Goal: Check status: Check status

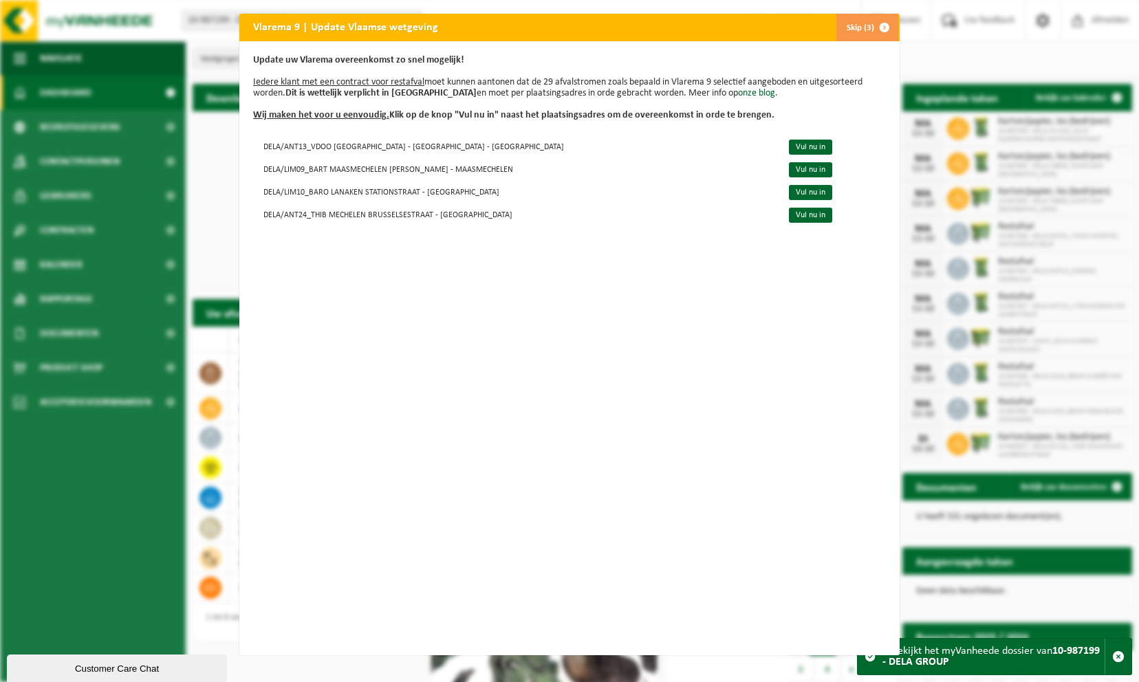
click at [877, 23] on span "button" at bounding box center [884, 28] width 28 height 28
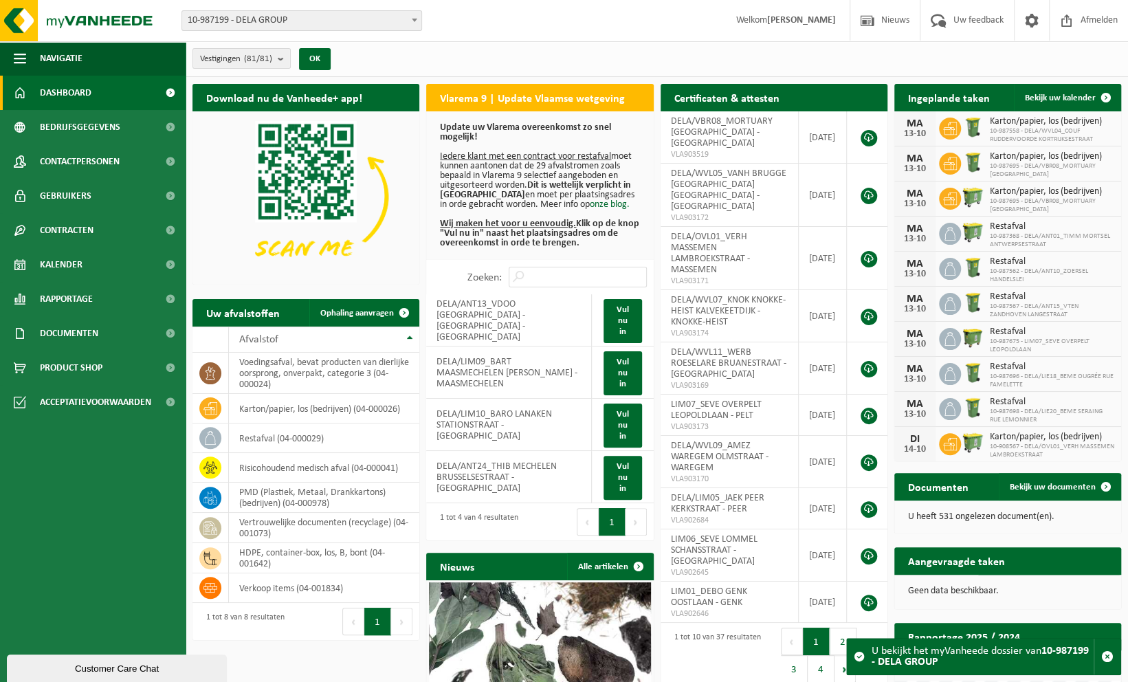
click at [286, 26] on span "10-987199 - DELA GROUP" at bounding box center [301, 20] width 239 height 19
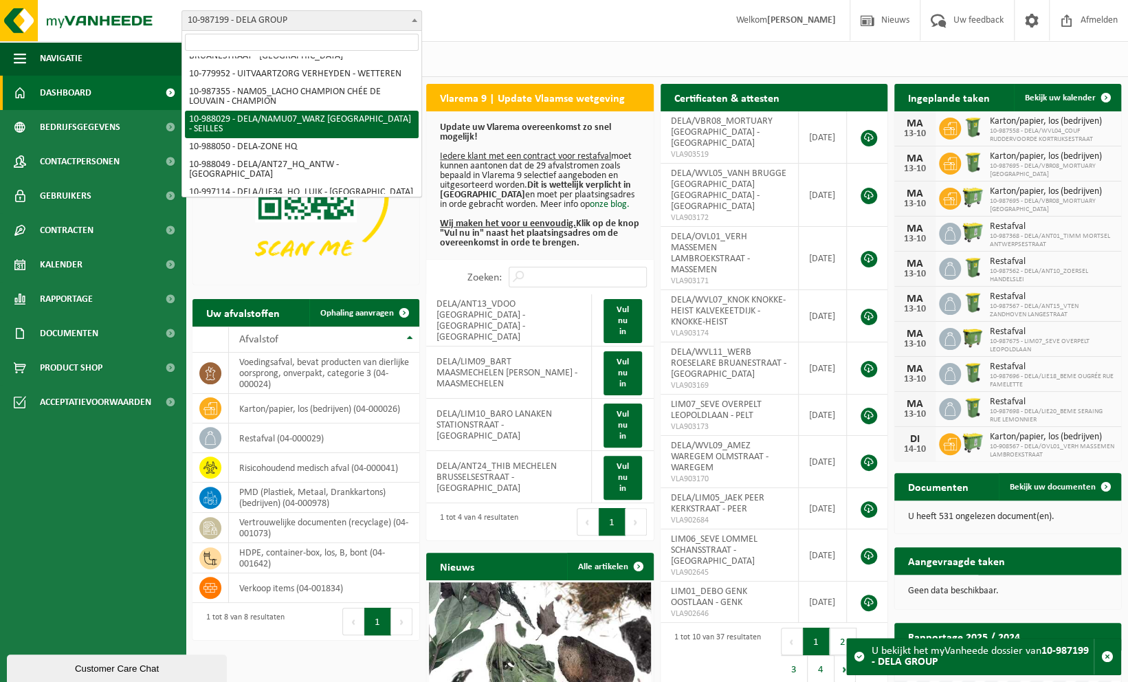
scroll to position [1987, 0]
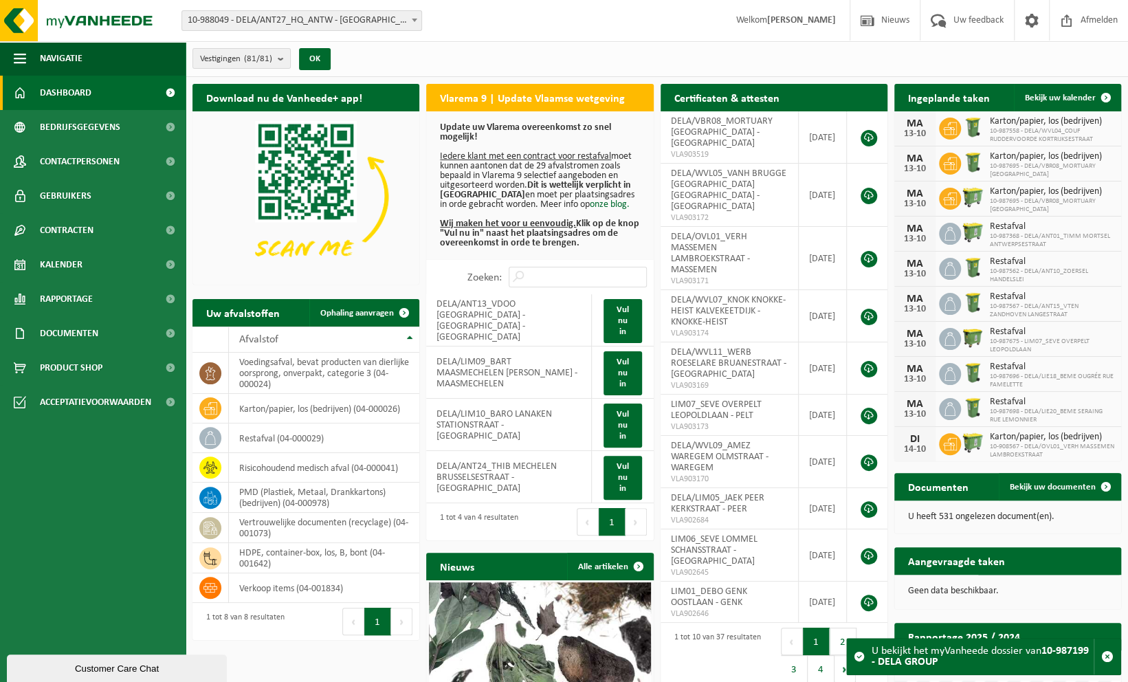
select select "167566"
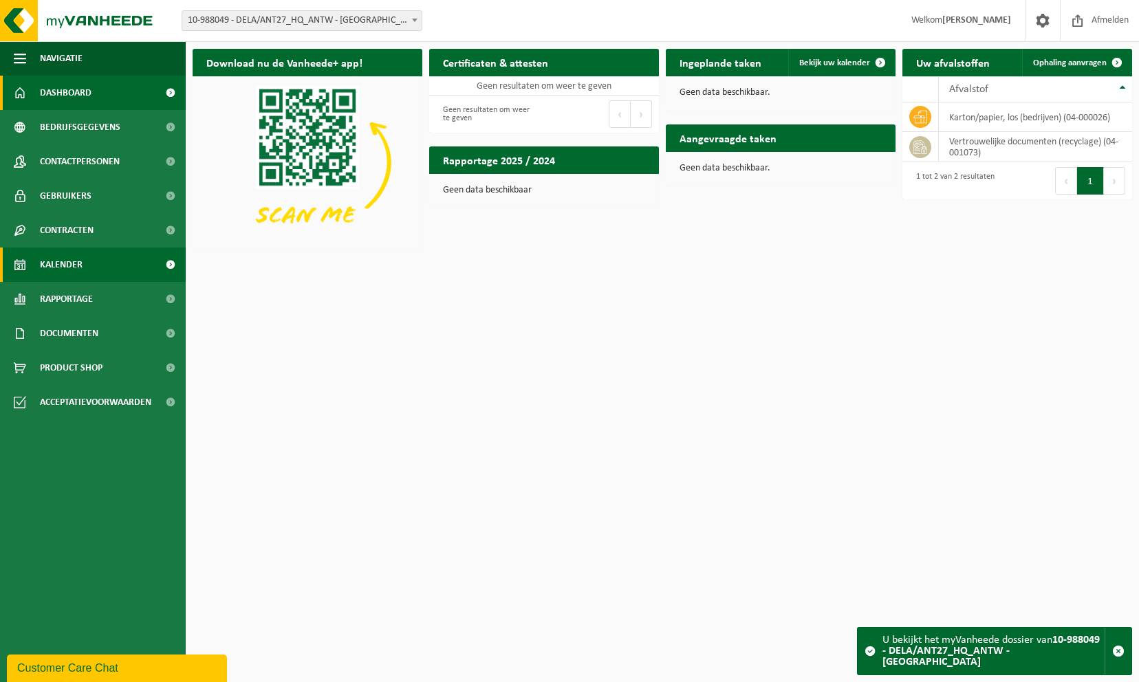
click at [78, 268] on span "Kalender" at bounding box center [61, 265] width 43 height 34
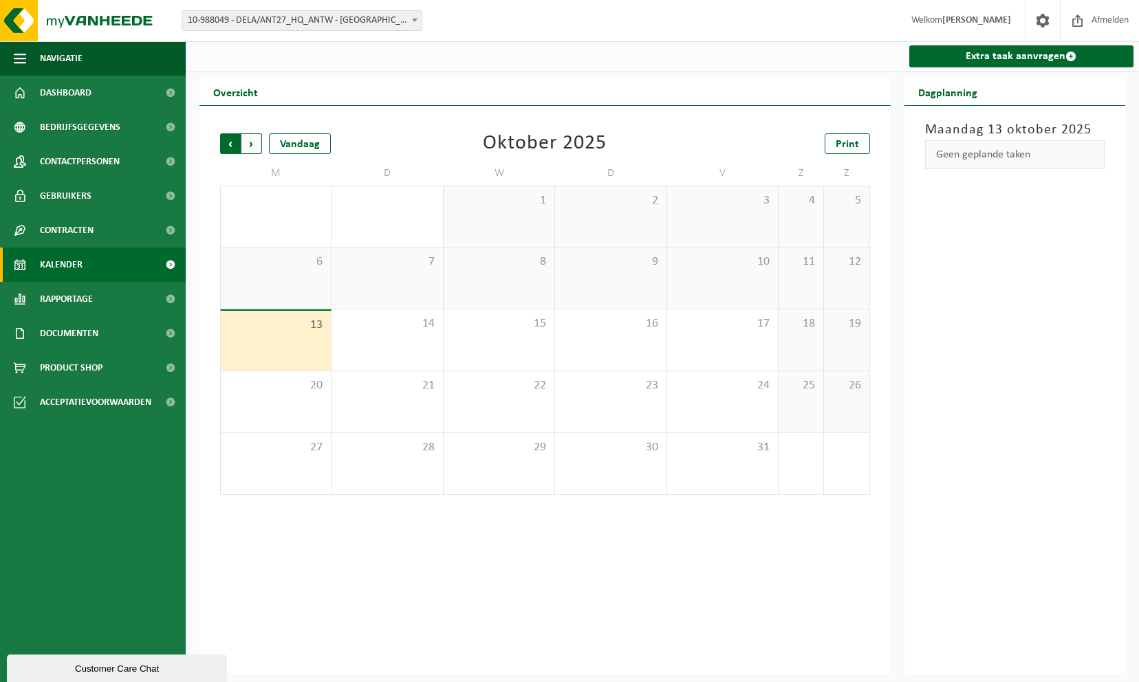
click at [247, 150] on span "Volgende" at bounding box center [251, 143] width 21 height 21
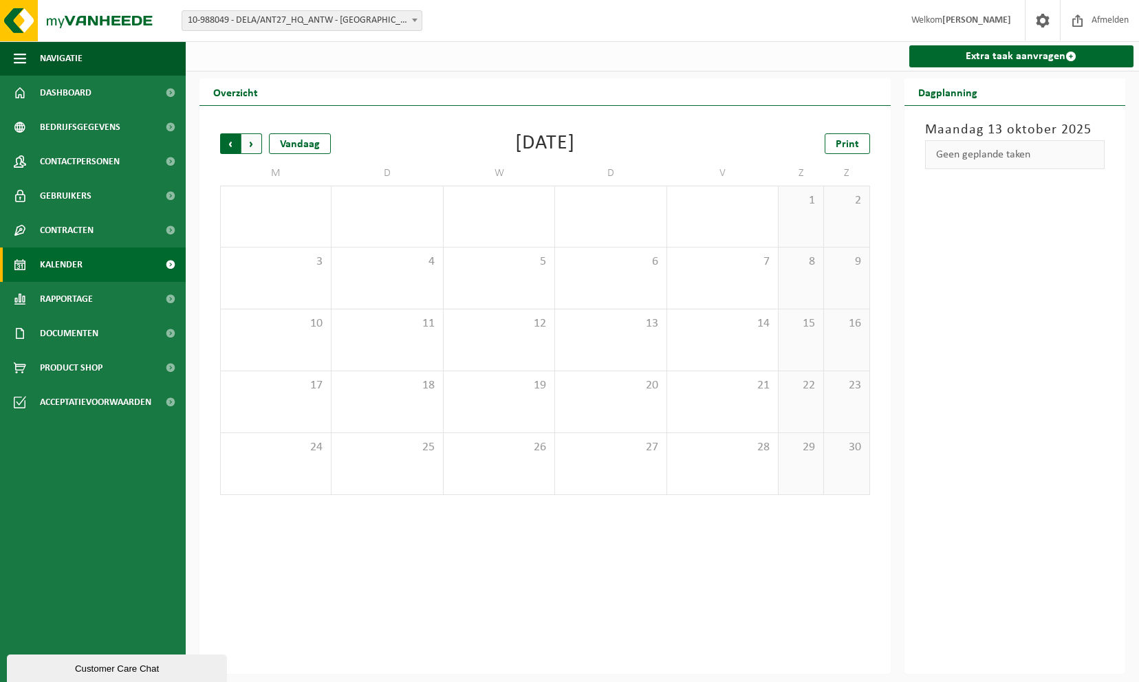
click at [249, 149] on span "Volgende" at bounding box center [251, 143] width 21 height 21
click at [232, 147] on span "Vorige" at bounding box center [230, 143] width 21 height 21
